Goal: Information Seeking & Learning: Learn about a topic

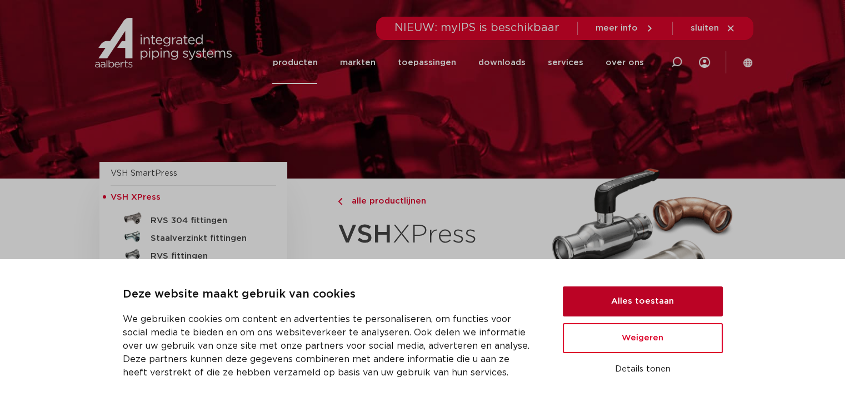
click at [671, 296] on button "Alles toestaan" at bounding box center [643, 301] width 160 height 30
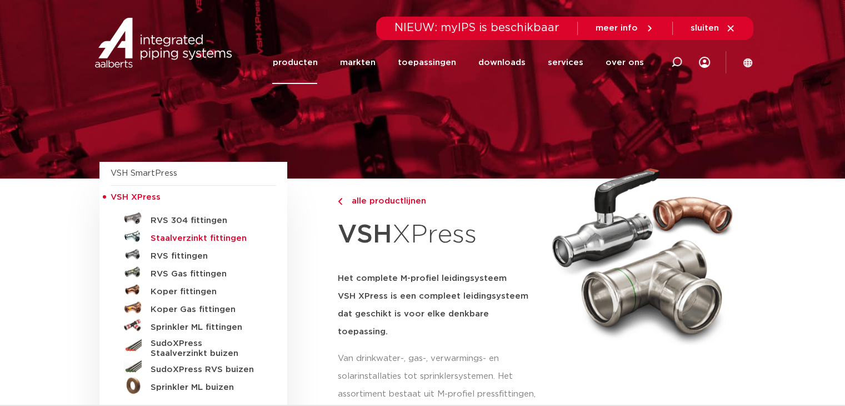
click at [201, 238] on h5 "Staalverzinkt fittingen" at bounding box center [206, 238] width 110 height 10
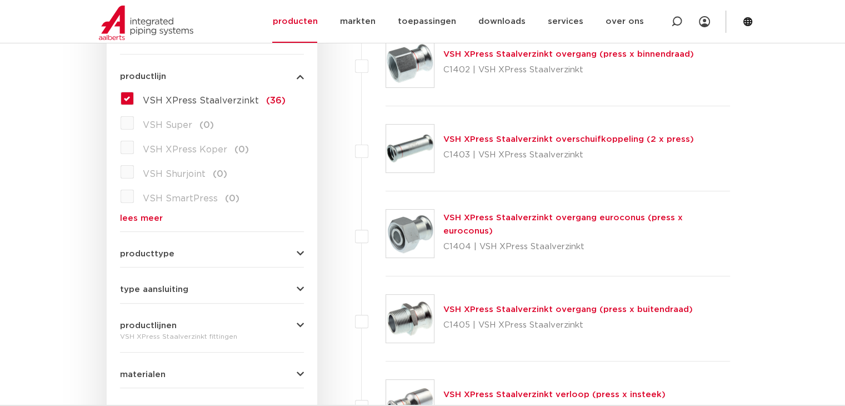
scroll to position [278, 0]
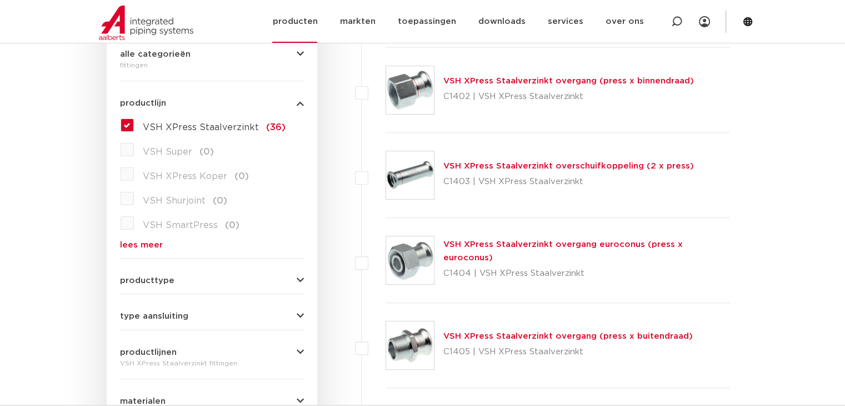
click at [748, 24] on icon at bounding box center [747, 21] width 9 height 9
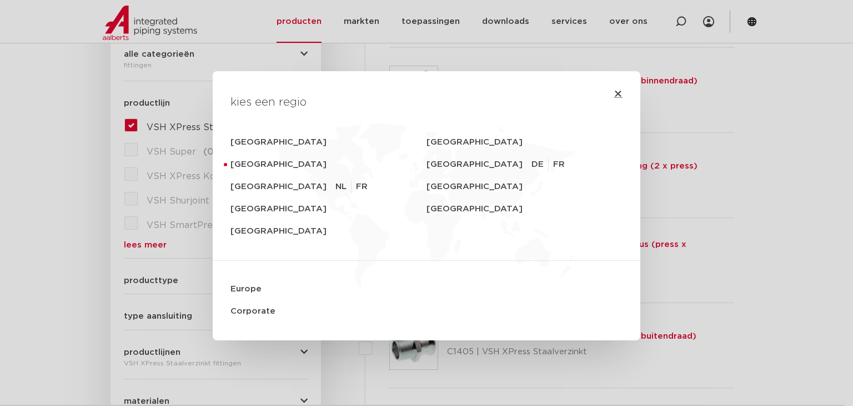
click at [616, 92] on icon "Close" at bounding box center [618, 93] width 9 height 9
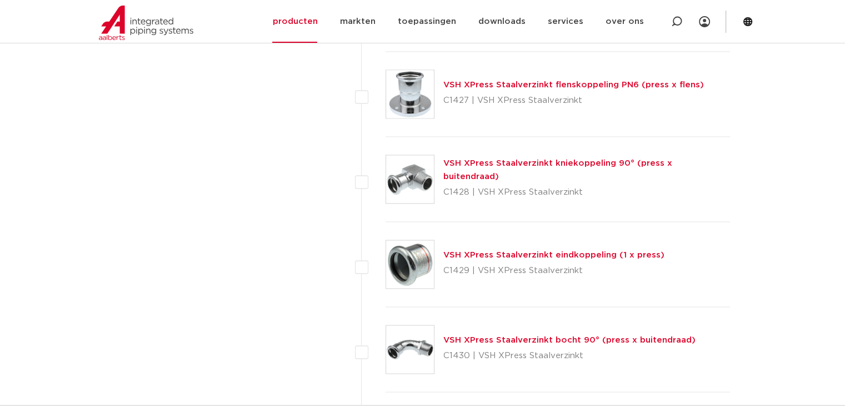
scroll to position [1778, 0]
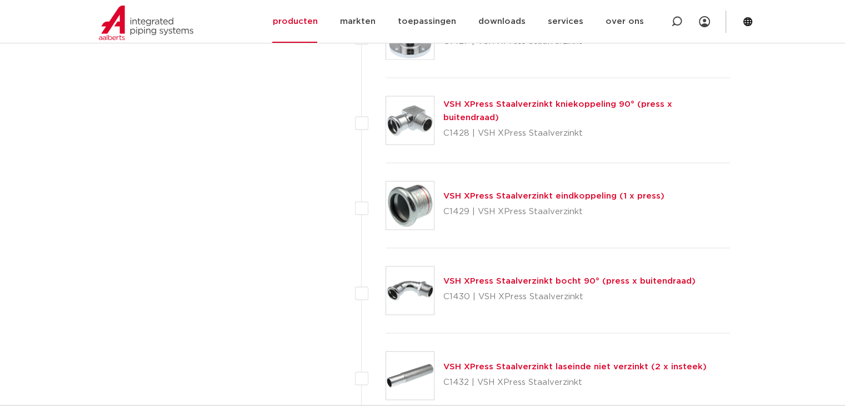
drag, startPoint x: 773, startPoint y: 152, endPoint x: 773, endPoint y: 158, distance: 6.7
click at [773, 158] on body "Zoeken NIEUW: myIPS is beschikbaar meer info sluiten producten markten toepassi…" at bounding box center [422, 209] width 845 height 3975
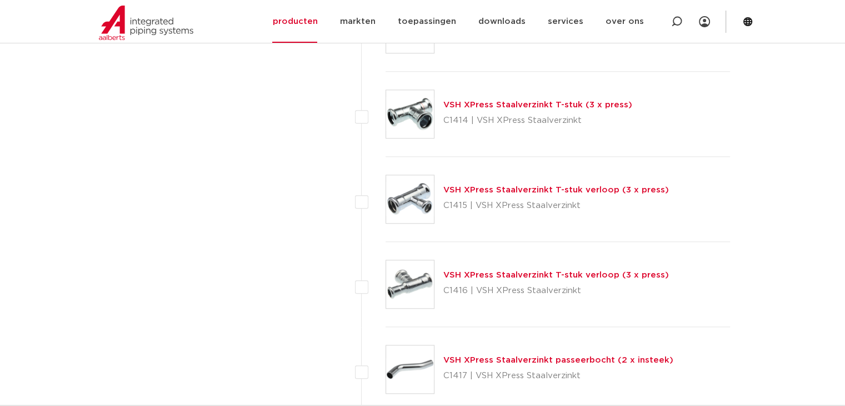
scroll to position [1118, 0]
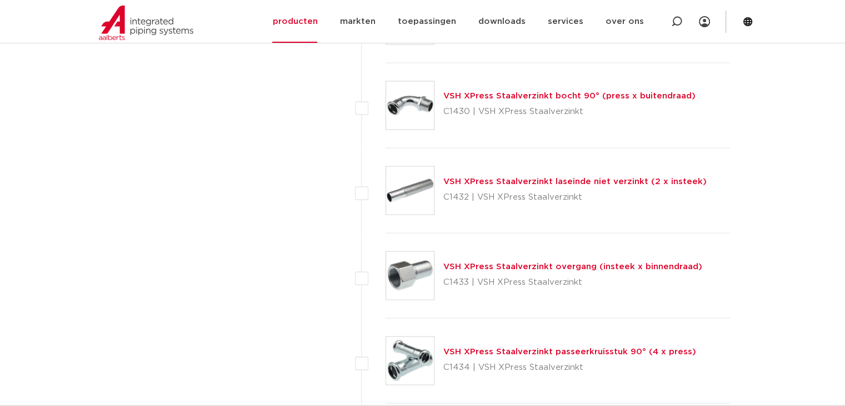
scroll to position [2062, 0]
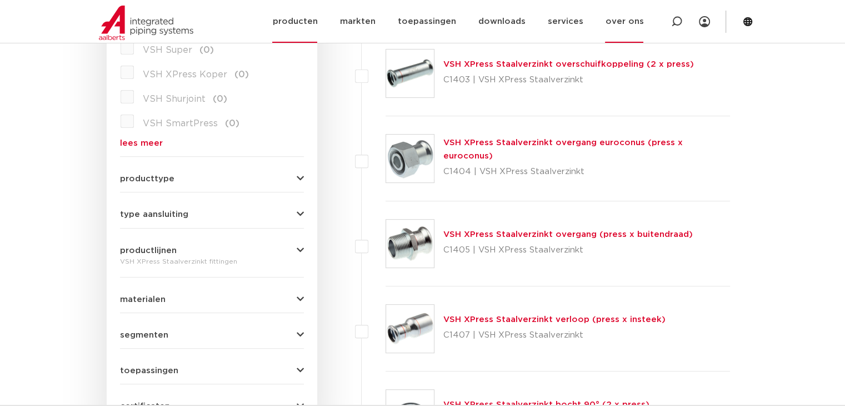
scroll to position [340, 0]
